Goal: Communication & Community: Answer question/provide support

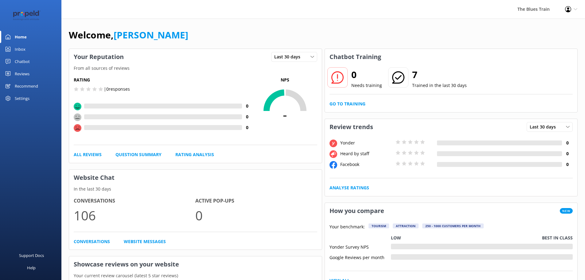
click at [26, 47] on link "Inbox" at bounding box center [30, 49] width 61 height 12
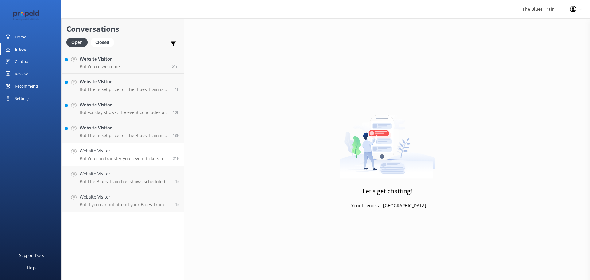
click at [142, 158] on p "Bot: You can transfer your event tickets to another date within the same season…" at bounding box center [124, 159] width 89 height 6
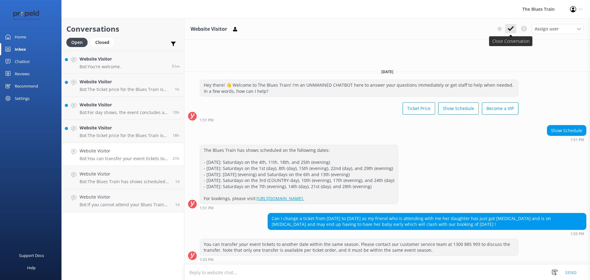
click at [511, 28] on icon at bounding box center [511, 29] width 6 height 6
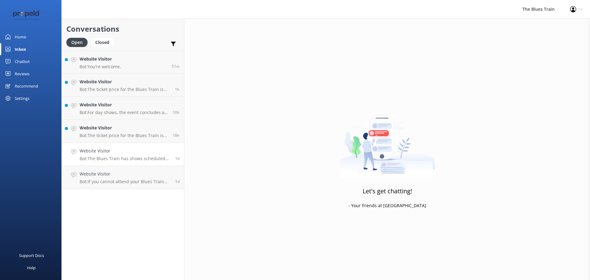
click at [136, 153] on h4 "Website Visitor" at bounding box center [125, 151] width 91 height 7
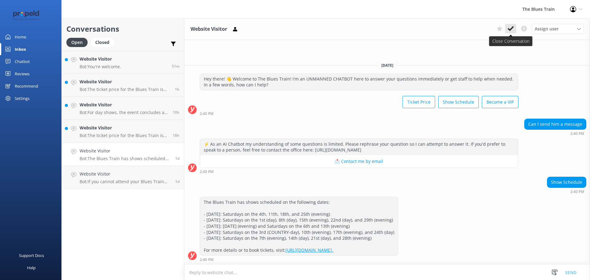
click at [512, 29] on use at bounding box center [511, 28] width 6 height 5
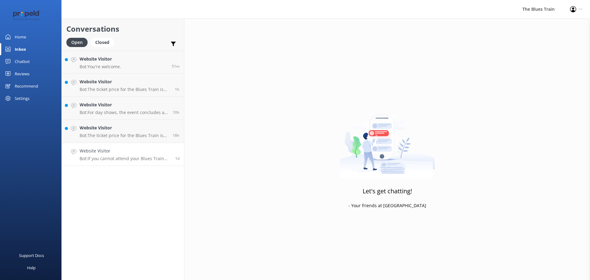
click at [146, 159] on p "Bot: If you cannot attend your Blues Train show date, you may be able to transf…" at bounding box center [125, 159] width 91 height 6
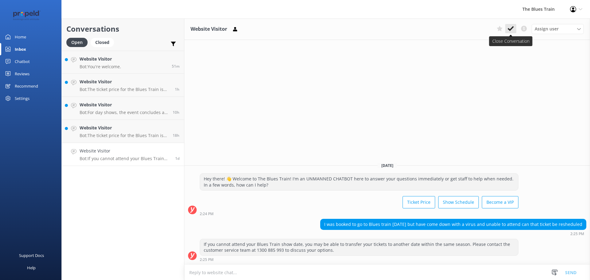
click at [510, 28] on icon at bounding box center [511, 29] width 6 height 6
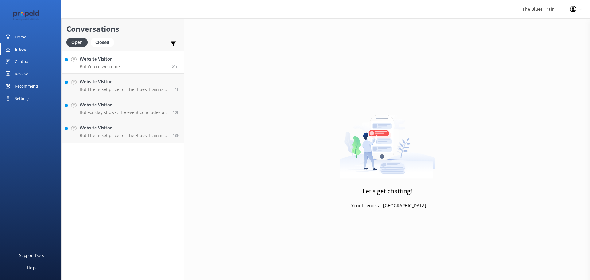
click at [153, 62] on link "Website Visitor Bot: You're welcome. 51m" at bounding box center [123, 62] width 122 height 23
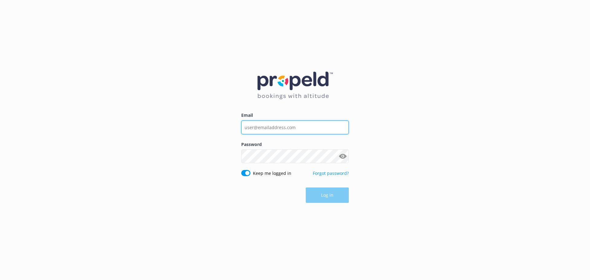
click at [292, 126] on input "Email" at bounding box center [295, 127] width 108 height 14
type input "[EMAIL_ADDRESS][DOMAIN_NAME]"
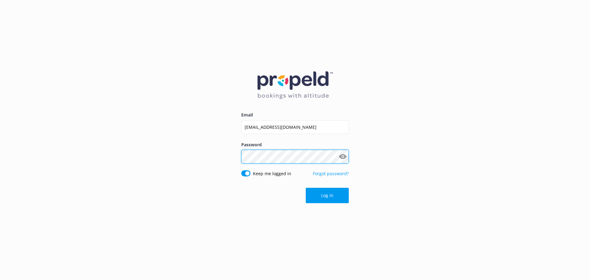
click button "Log in" at bounding box center [327, 195] width 43 height 15
